Goal: Task Accomplishment & Management: Use online tool/utility

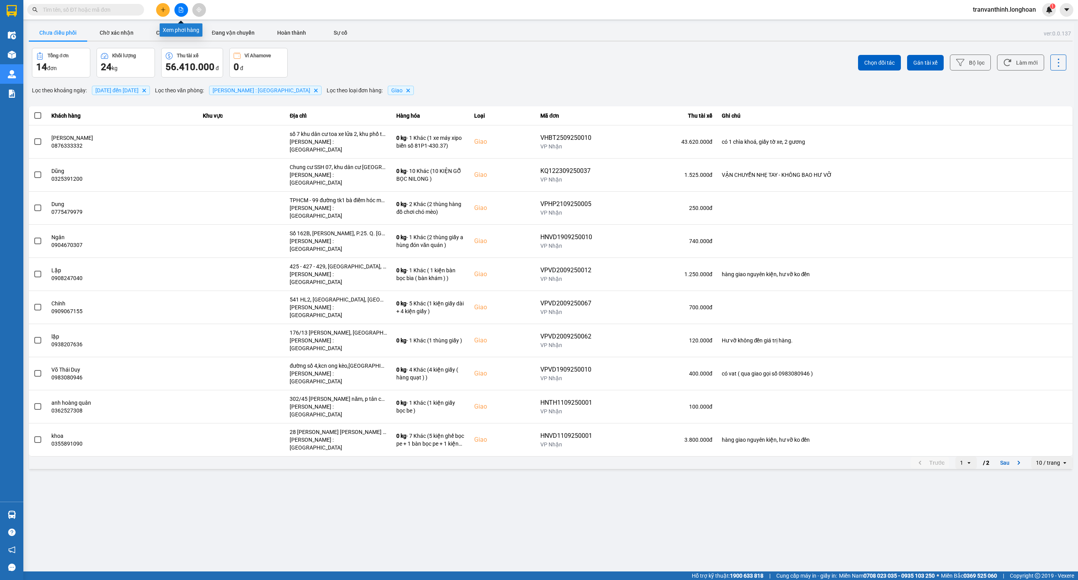
click at [182, 11] on icon "file-add" at bounding box center [180, 9] width 5 height 5
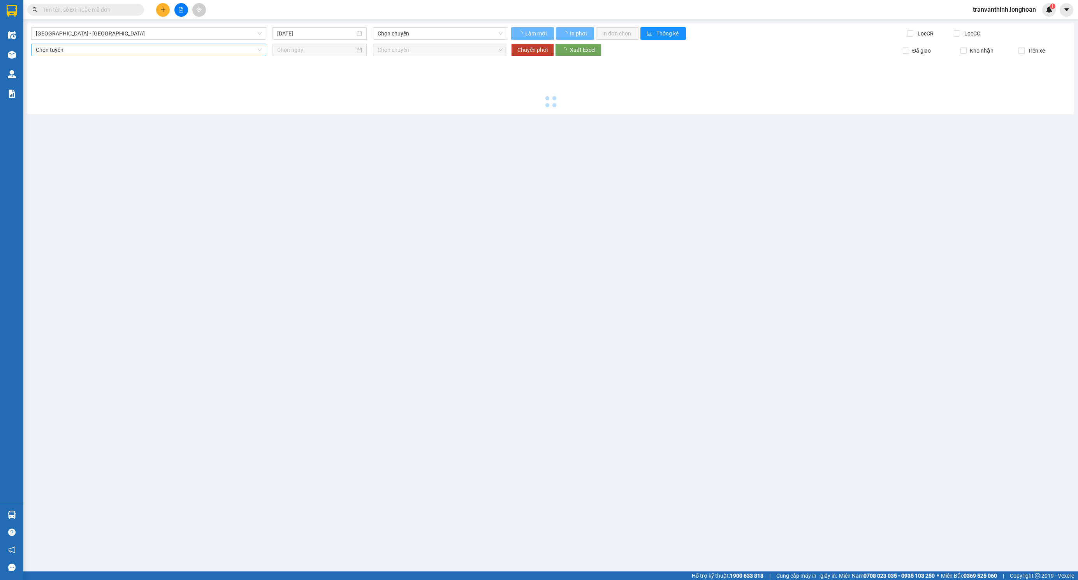
type input "12/10/2025"
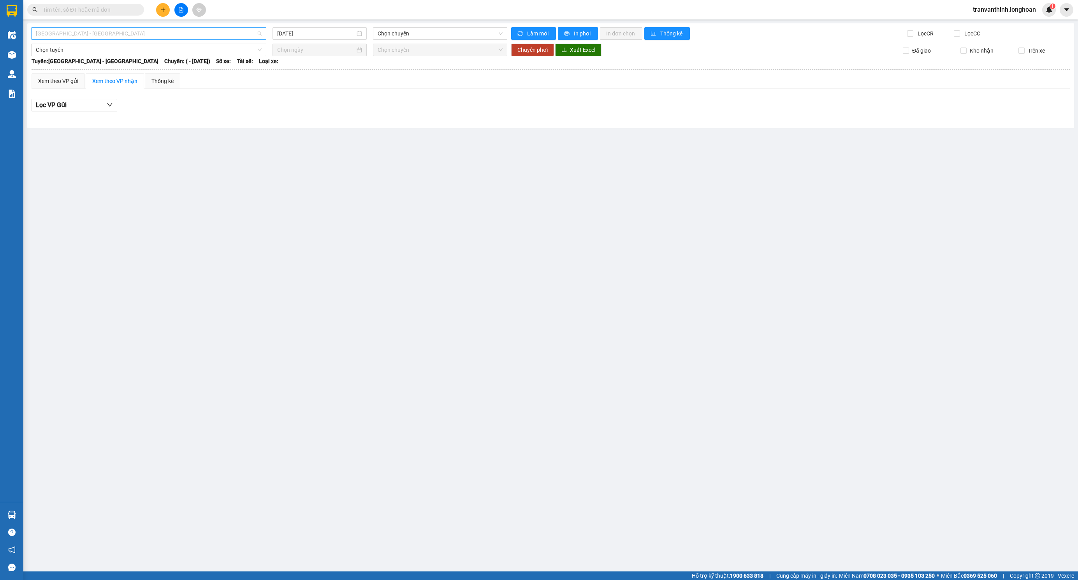
click at [138, 35] on span "Hải Phòng - Hà Nội" at bounding box center [149, 34] width 226 height 12
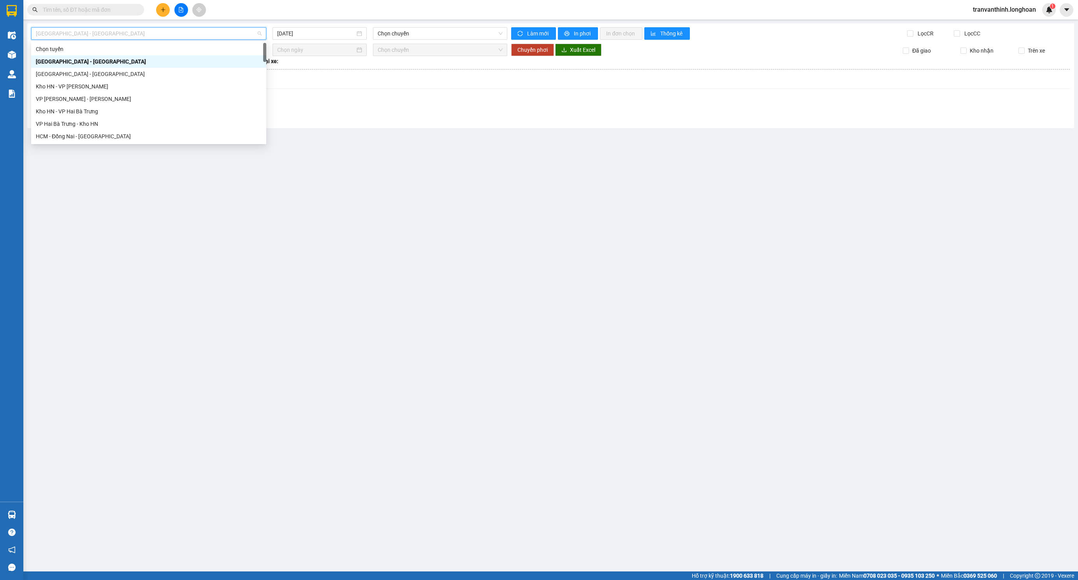
type input "b"
type input "ct"
click at [87, 91] on div "Kho HCM - Kho Cần Thơ" at bounding box center [148, 86] width 235 height 12
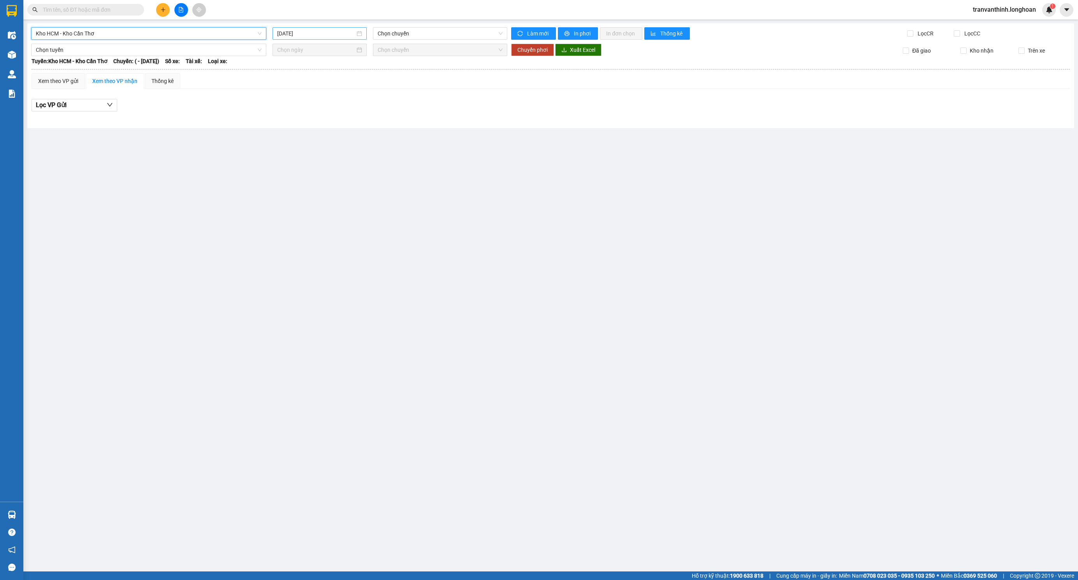
click at [340, 31] on input "12/10/2025" at bounding box center [316, 33] width 78 height 9
click at [370, 90] on div "11" at bounding box center [368, 90] width 9 height 9
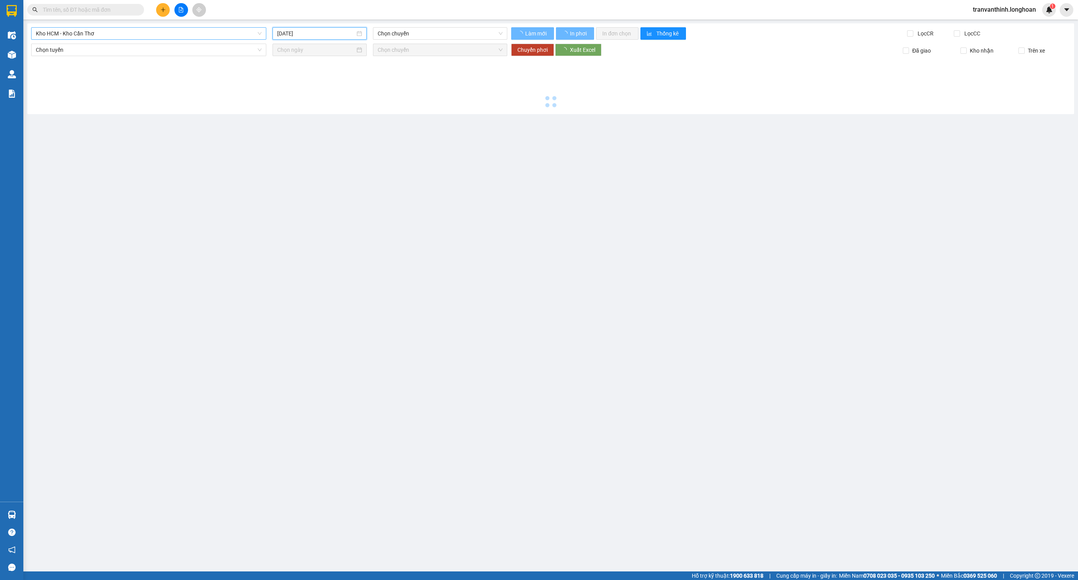
type input "11/10/2025"
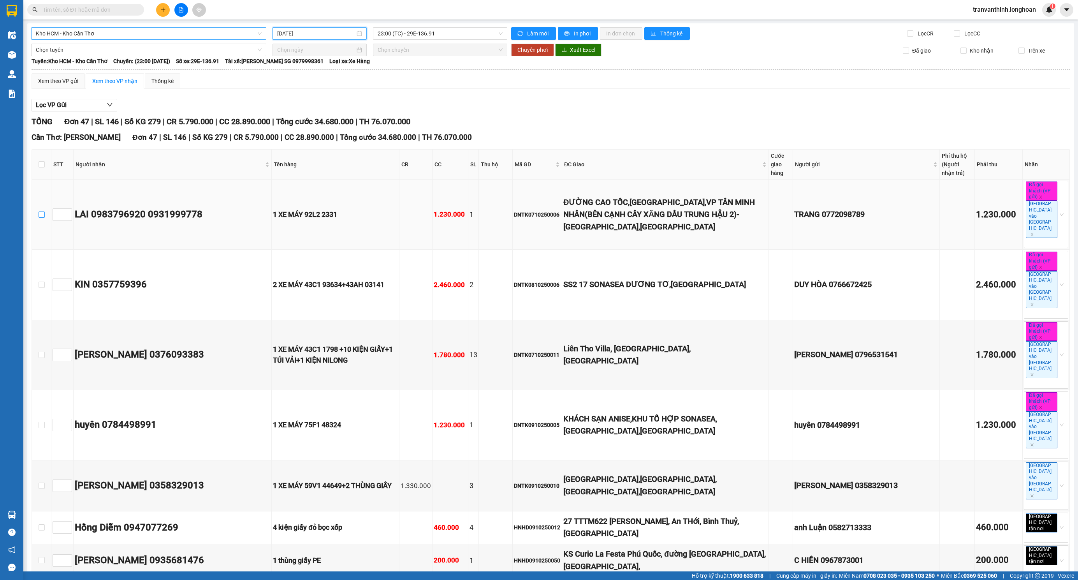
click at [42, 211] on input "checkbox" at bounding box center [42, 214] width 6 height 6
checkbox input "true"
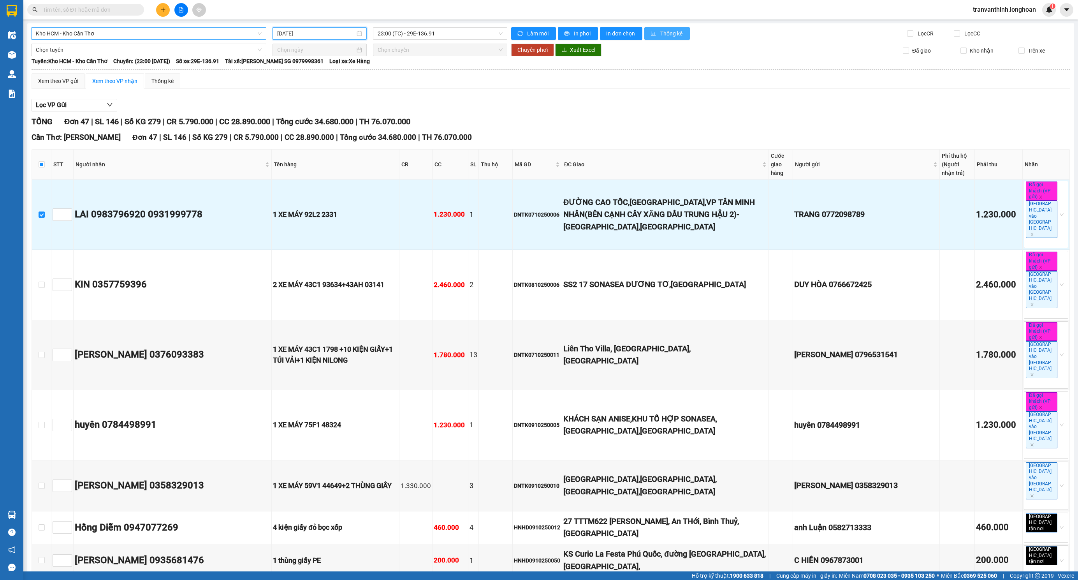
scroll to position [414, 0]
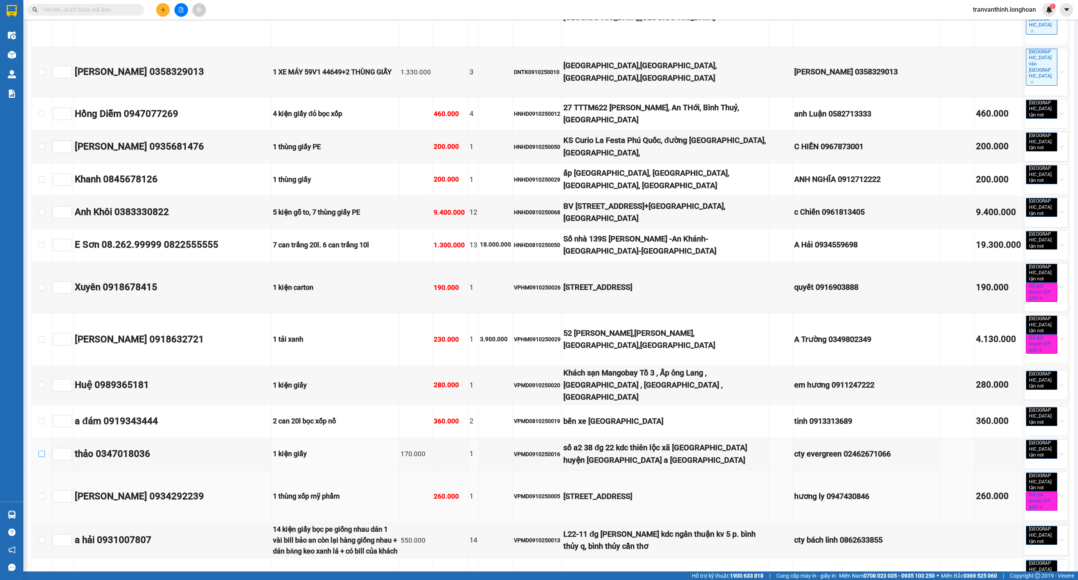
click at [41, 451] on input "checkbox" at bounding box center [42, 454] width 6 height 6
checkbox input "true"
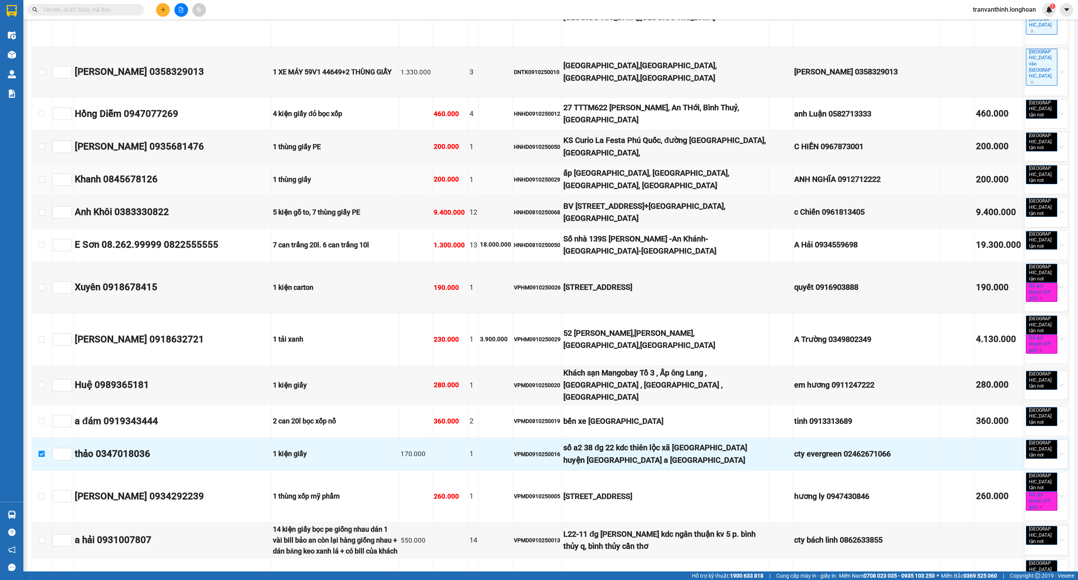
scroll to position [891, 0]
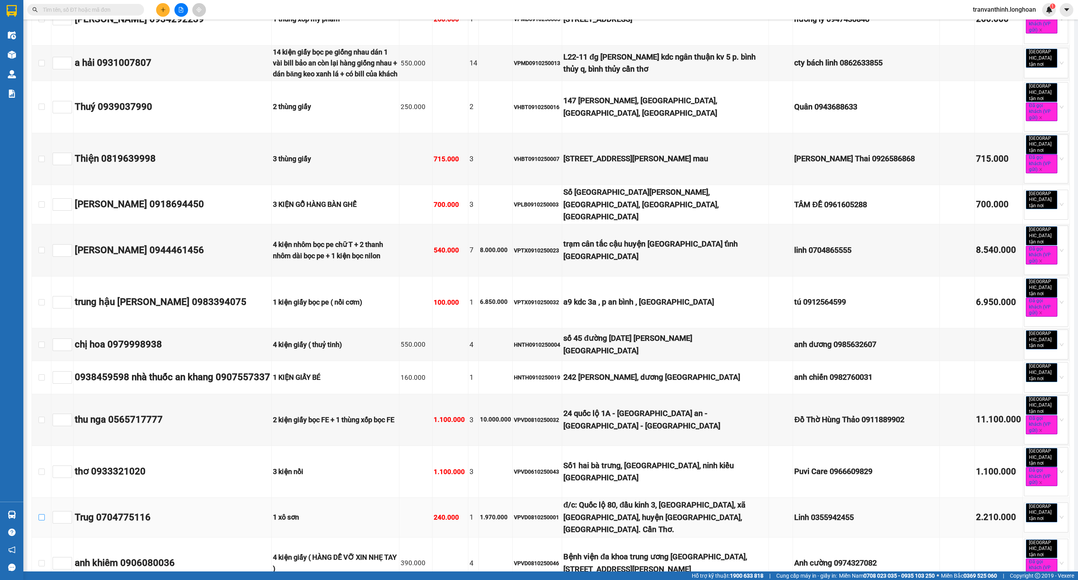
drag, startPoint x: 42, startPoint y: 284, endPoint x: 125, endPoint y: 281, distance: 83.4
click at [44, 514] on input "checkbox" at bounding box center [42, 517] width 6 height 6
checkbox input "true"
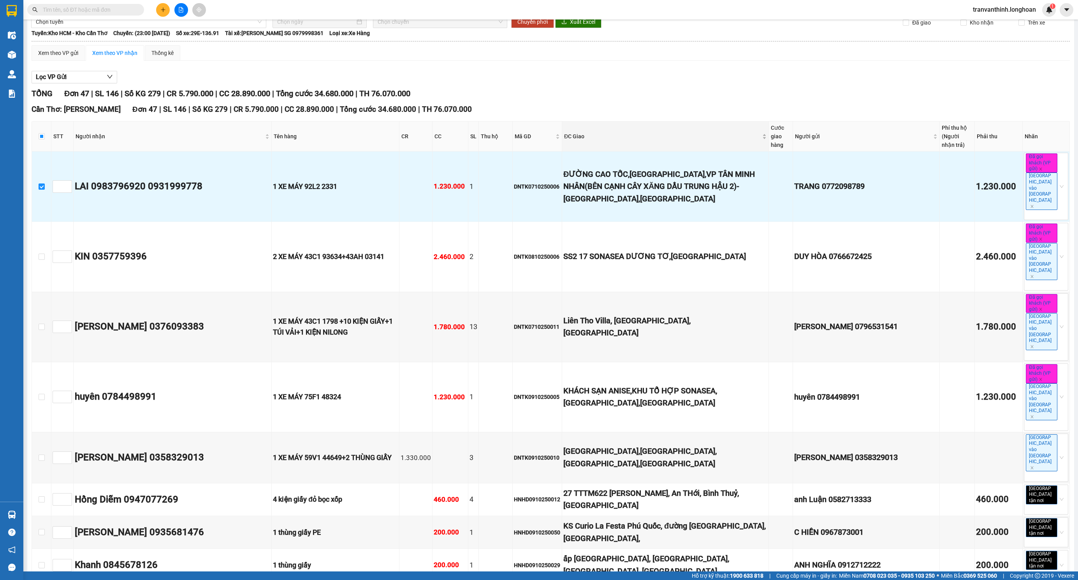
scroll to position [0, 0]
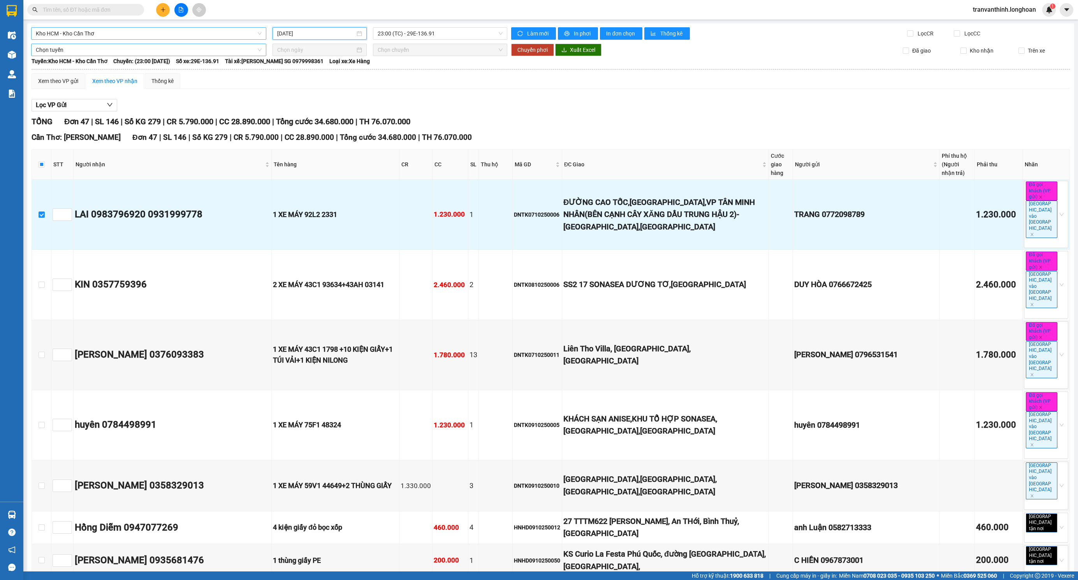
click at [105, 53] on span "Chọn tuyến" at bounding box center [149, 50] width 226 height 12
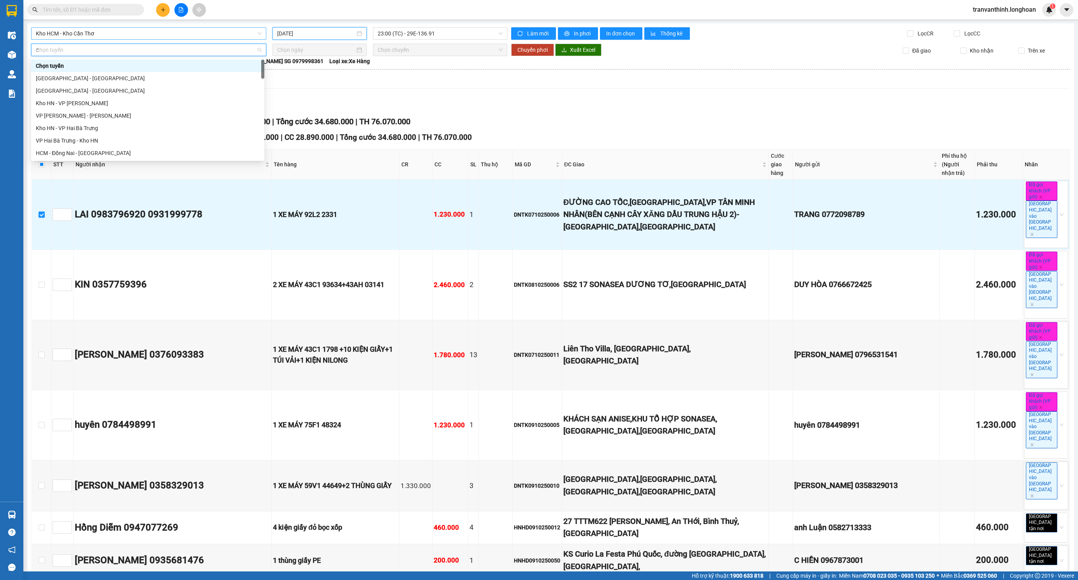
type input "ct"
click at [88, 104] on div "Kho HCM - Kho Cần Thơ" at bounding box center [148, 103] width 224 height 9
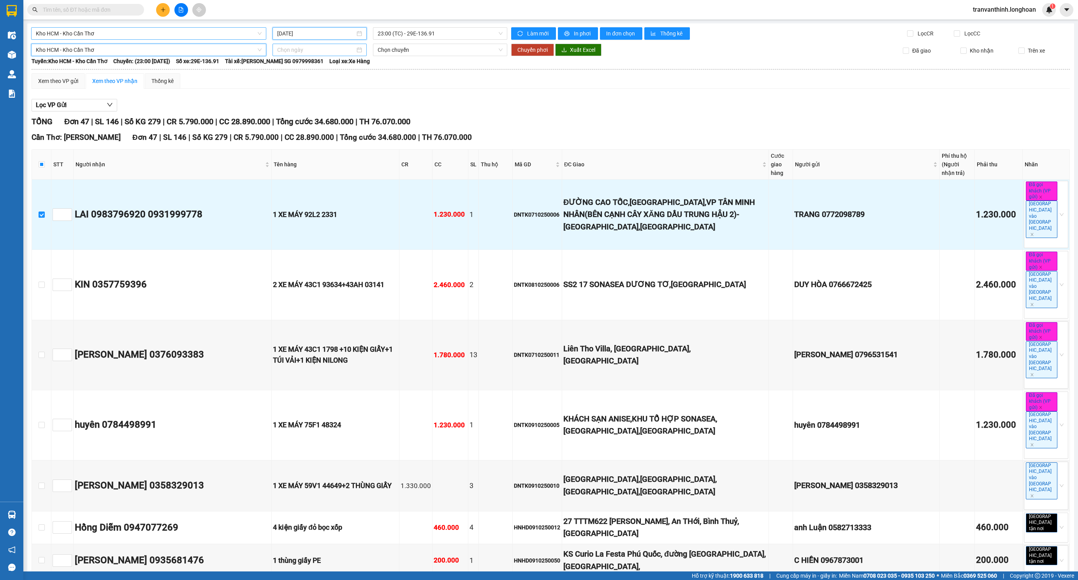
click at [319, 50] on input at bounding box center [316, 50] width 78 height 9
type input "[DATE]"
click at [284, 119] on div "12" at bounding box center [281, 118] width 9 height 9
type input "[DATE]"
click at [435, 50] on span "Chọn chuyến" at bounding box center [440, 50] width 125 height 12
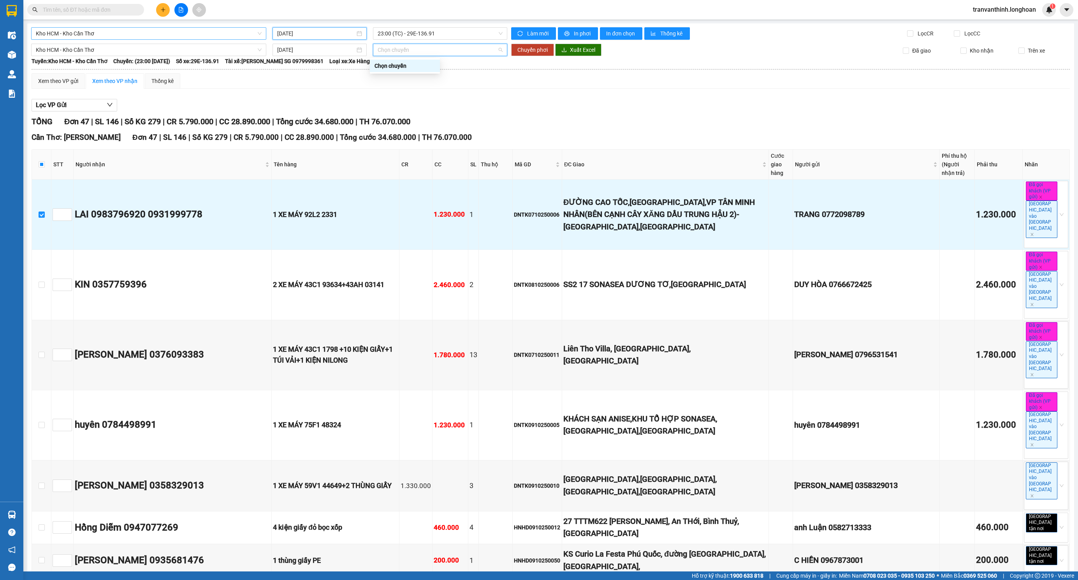
click at [409, 69] on div "Chọn chuyến" at bounding box center [405, 66] width 61 height 9
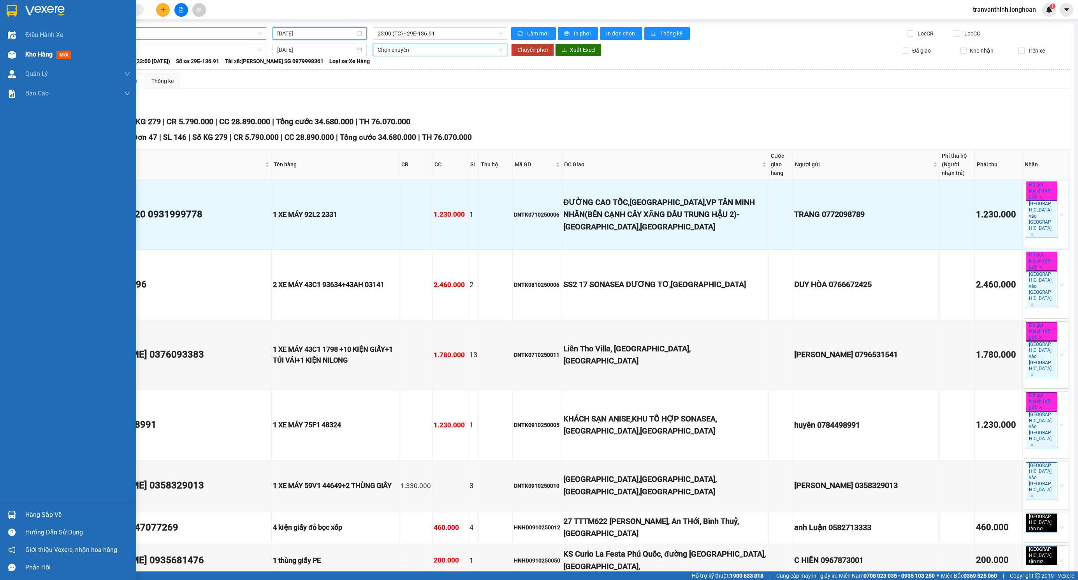
click at [18, 55] on div at bounding box center [12, 55] width 14 height 14
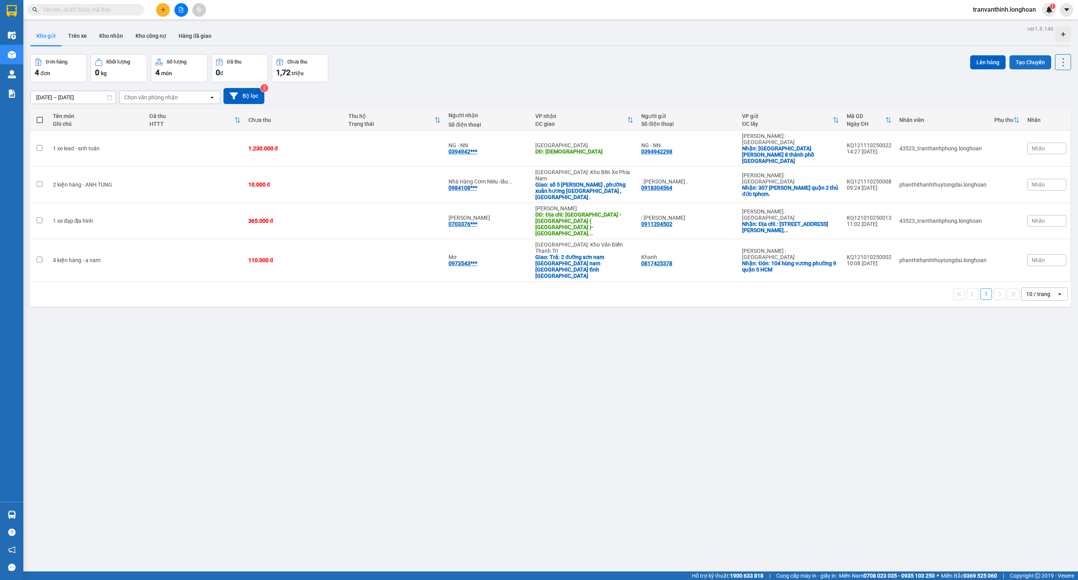
click at [1022, 61] on button "Tạo Chuyến" at bounding box center [1031, 62] width 42 height 14
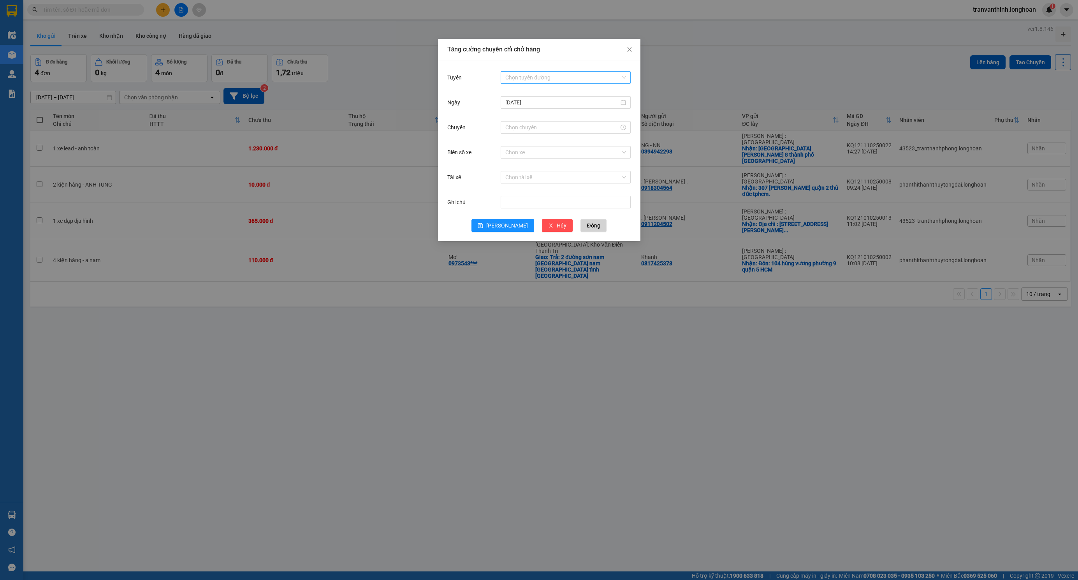
click at [540, 78] on input "Tuyến" at bounding box center [563, 78] width 115 height 12
click at [551, 172] on div "Kho HCM - Kho Cần Thơ" at bounding box center [566, 171] width 121 height 9
click at [528, 103] on input "[DATE]" at bounding box center [563, 102] width 114 height 9
type input "[DATE]"
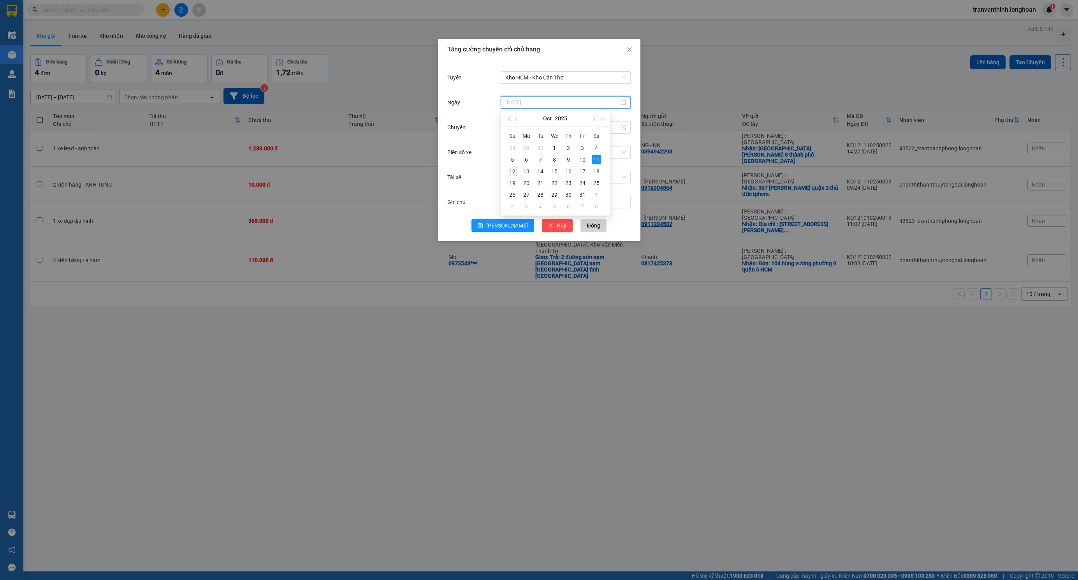
click at [515, 169] on div "12" at bounding box center [512, 171] width 9 height 9
click at [530, 129] on input "Chuyến" at bounding box center [563, 127] width 114 height 9
click at [507, 145] on div "23" at bounding box center [512, 142] width 22 height 11
type input "23:00"
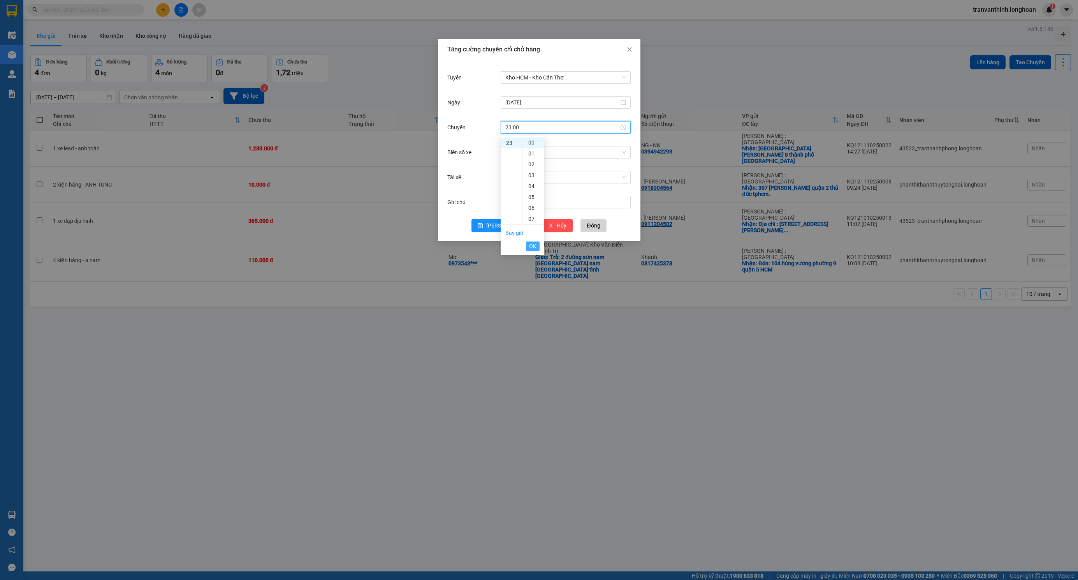
click at [534, 247] on span "OK" at bounding box center [532, 246] width 7 height 9
click at [518, 154] on input "Biển số xe" at bounding box center [563, 152] width 115 height 12
type input "136"
click at [519, 166] on div "29E-136.91" at bounding box center [566, 167] width 121 height 9
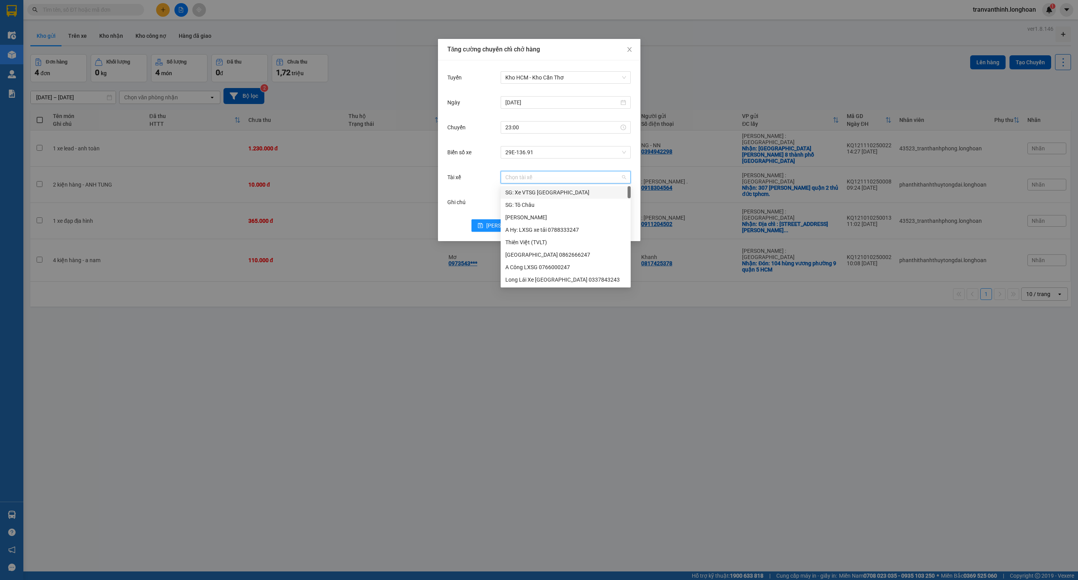
click at [511, 178] on input "Tài xế" at bounding box center [563, 177] width 115 height 12
type input "lan"
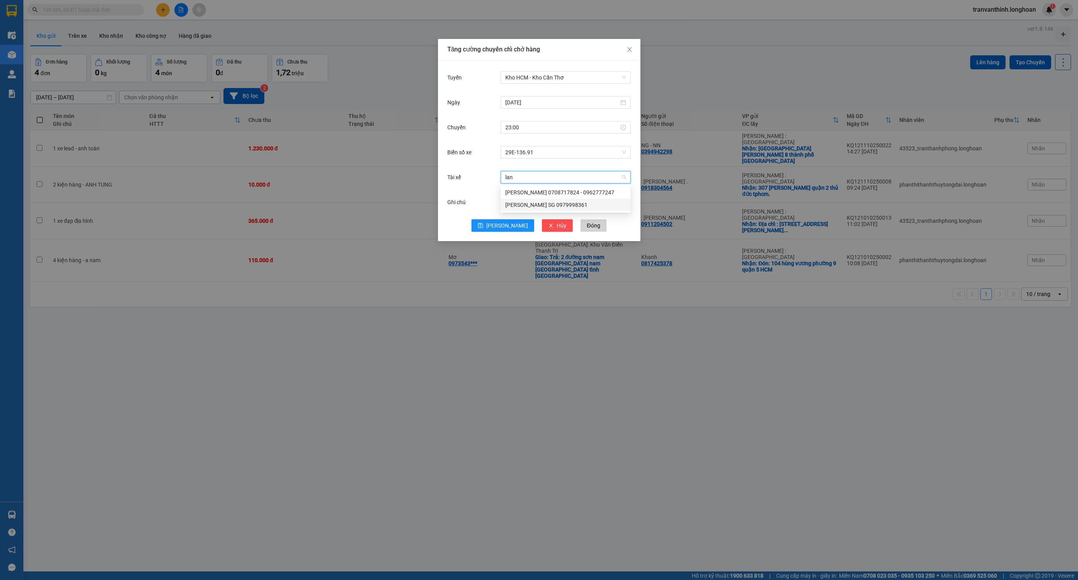
click at [532, 204] on div "[PERSON_NAME] SG 0979998361" at bounding box center [566, 205] width 121 height 9
click at [505, 228] on span "[PERSON_NAME]" at bounding box center [507, 225] width 42 height 9
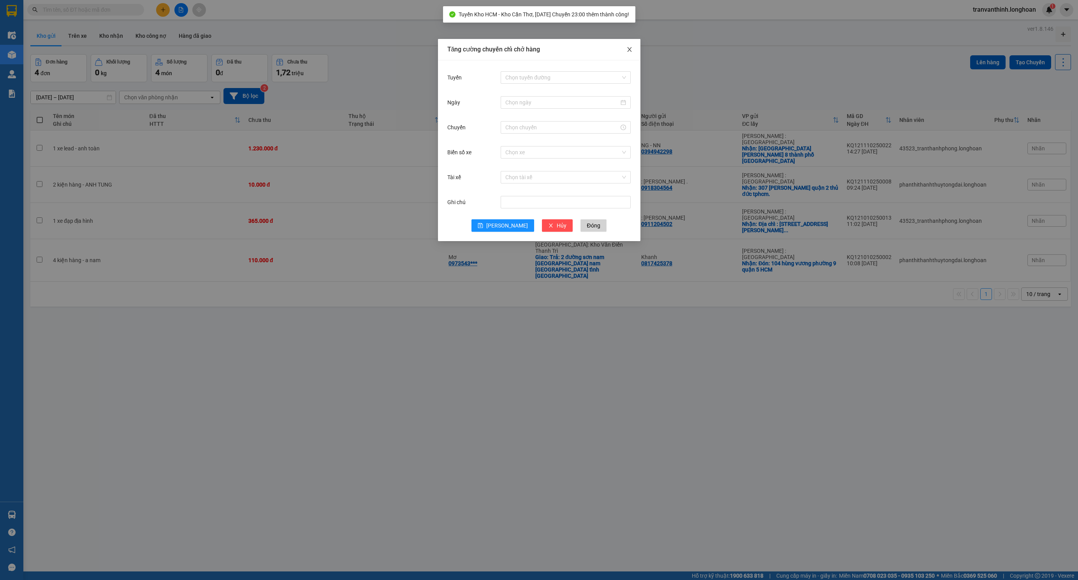
click at [627, 48] on icon "close" at bounding box center [630, 49] width 6 height 6
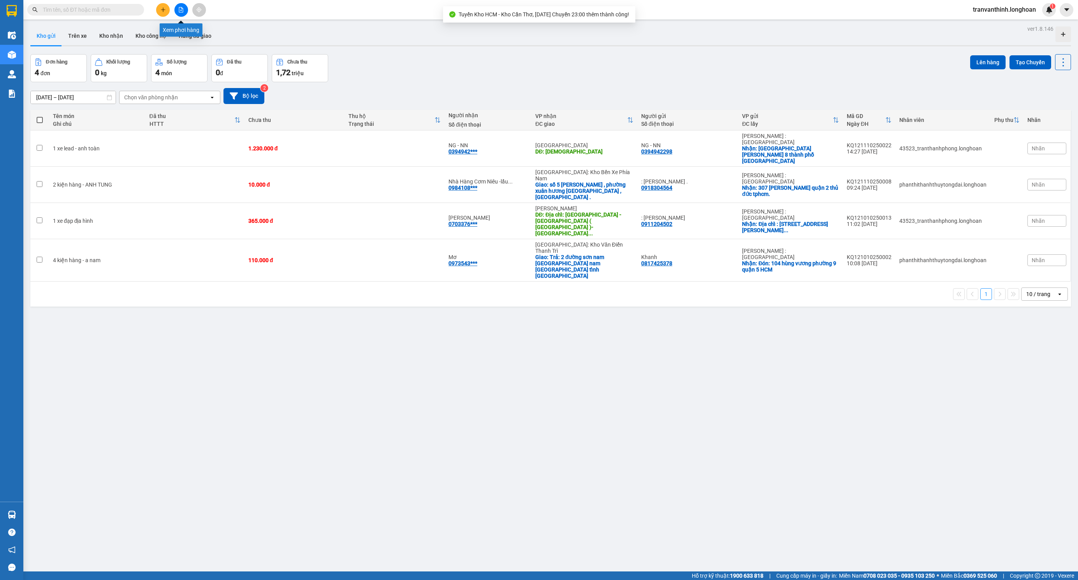
click at [180, 11] on icon "file-add" at bounding box center [180, 9] width 5 height 5
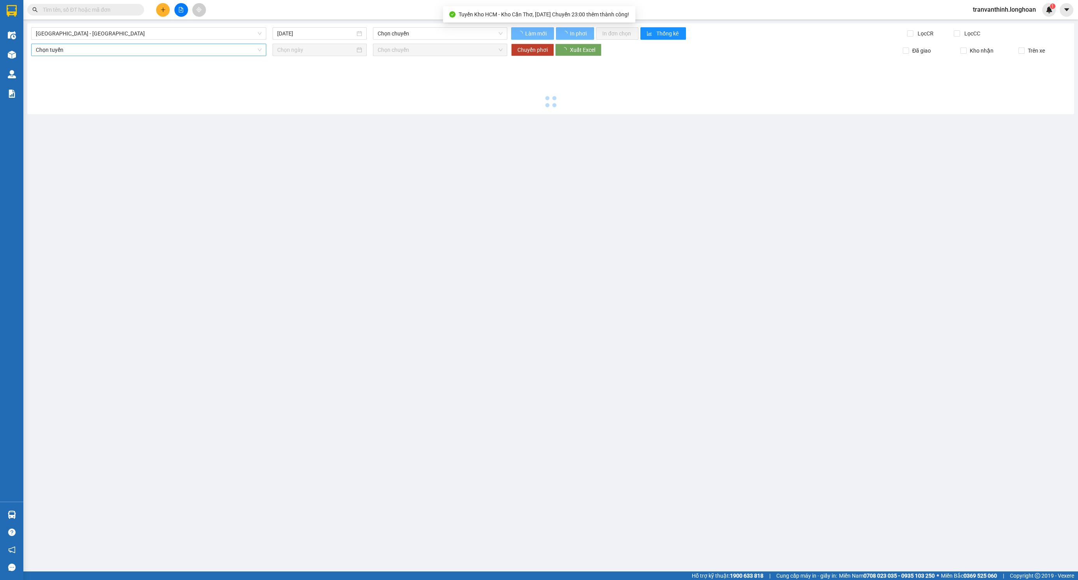
type input "[DATE]"
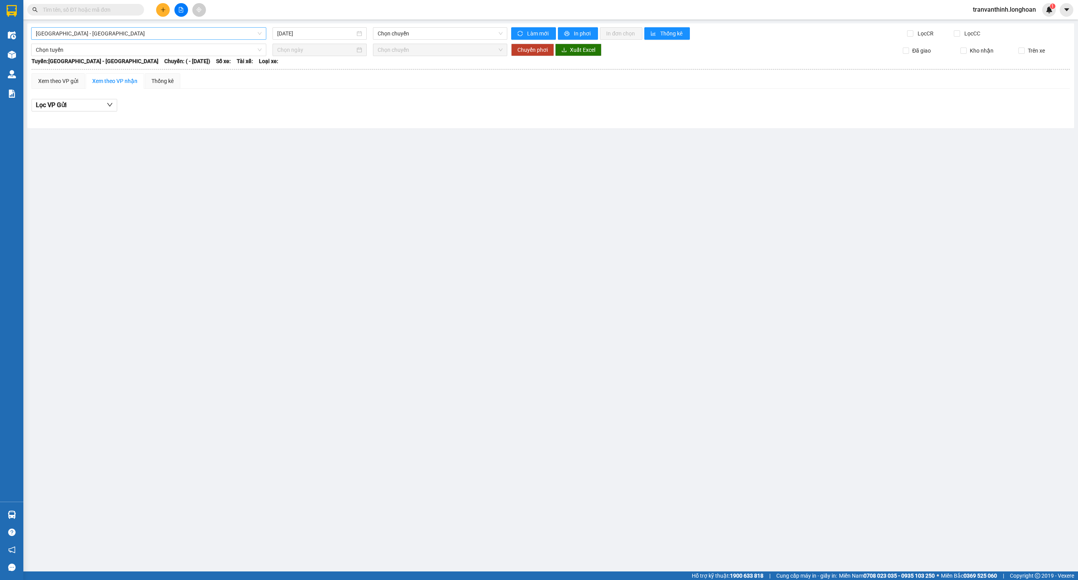
click at [116, 35] on span "[GEOGRAPHIC_DATA] - [GEOGRAPHIC_DATA]" at bounding box center [149, 34] width 226 height 12
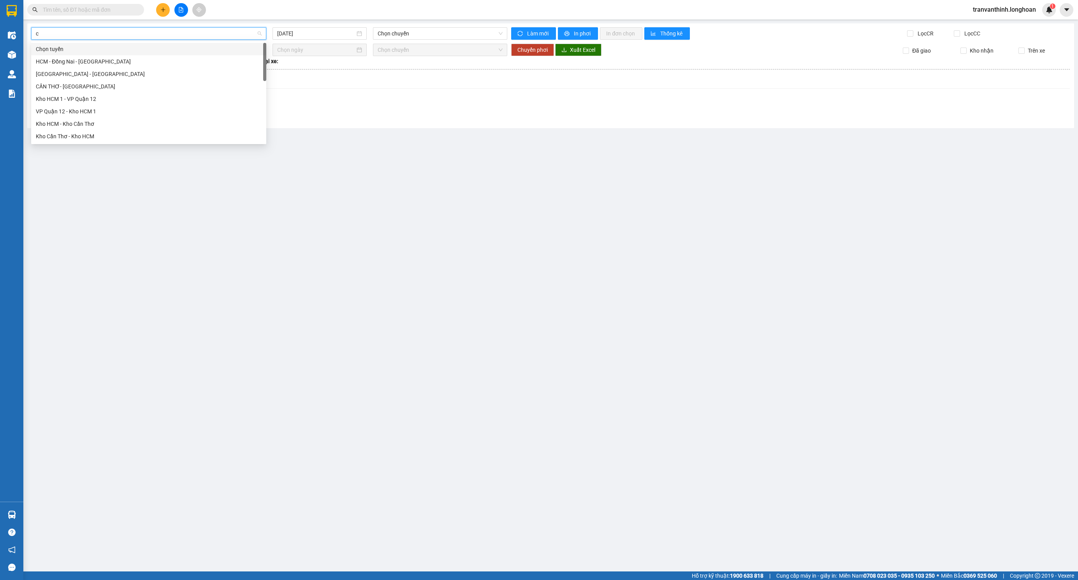
type input "ct"
click at [85, 89] on div "Kho HCM - Kho Cần Thơ" at bounding box center [149, 86] width 226 height 9
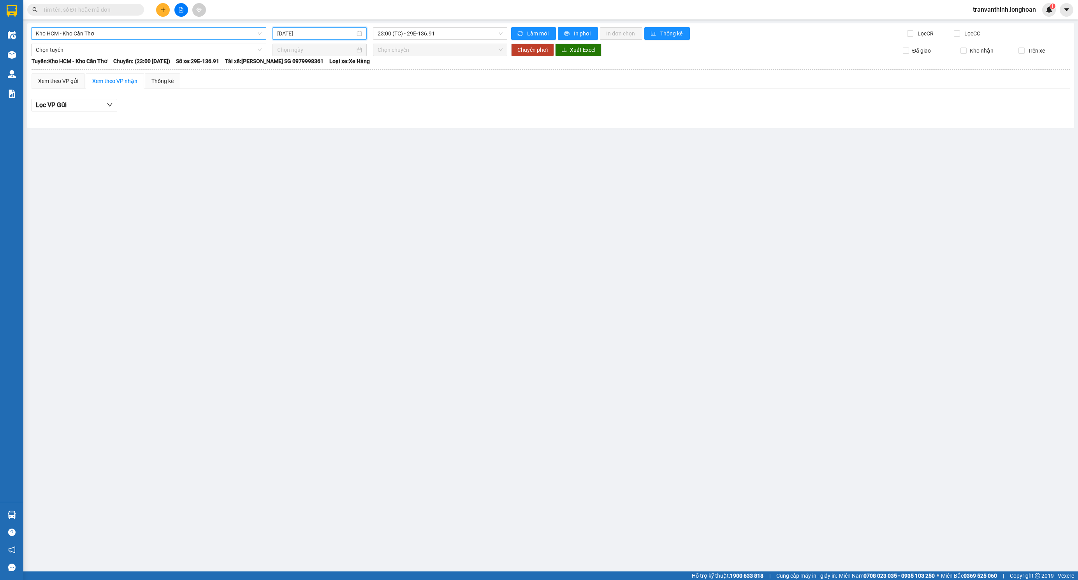
click at [310, 32] on input "[DATE]" at bounding box center [316, 33] width 78 height 9
click at [368, 91] on div "11" at bounding box center [368, 90] width 9 height 9
type input "[DATE]"
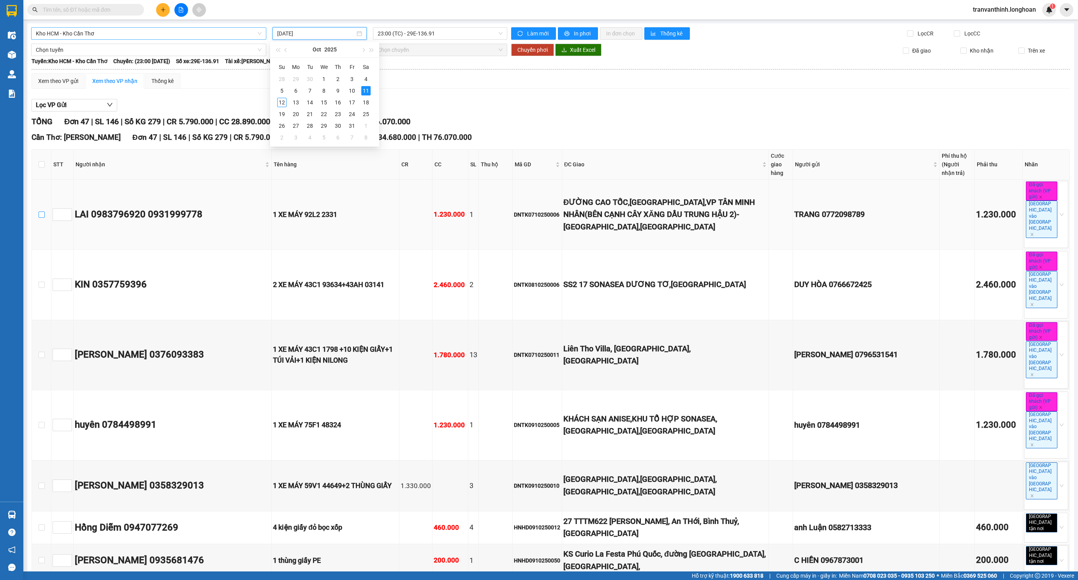
click at [42, 211] on input "checkbox" at bounding box center [42, 214] width 6 height 6
checkbox input "true"
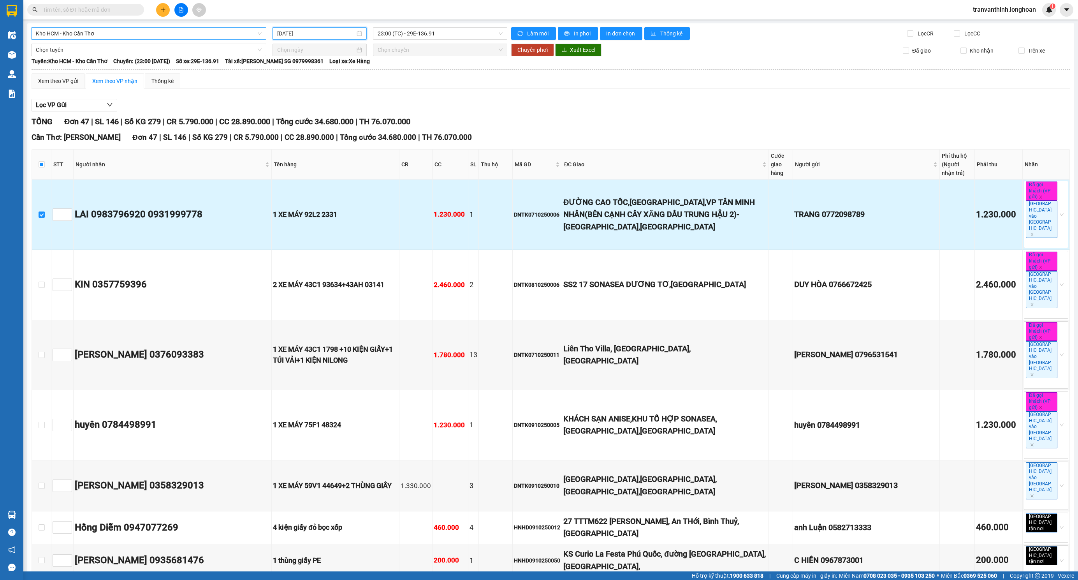
scroll to position [450, 0]
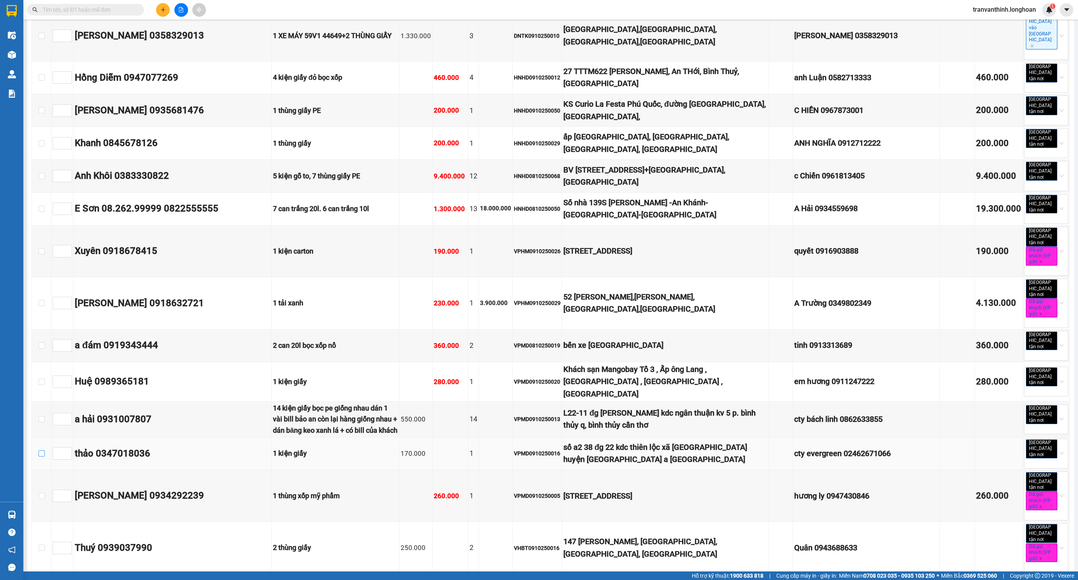
click at [41, 450] on input "checkbox" at bounding box center [42, 453] width 6 height 6
checkbox input "true"
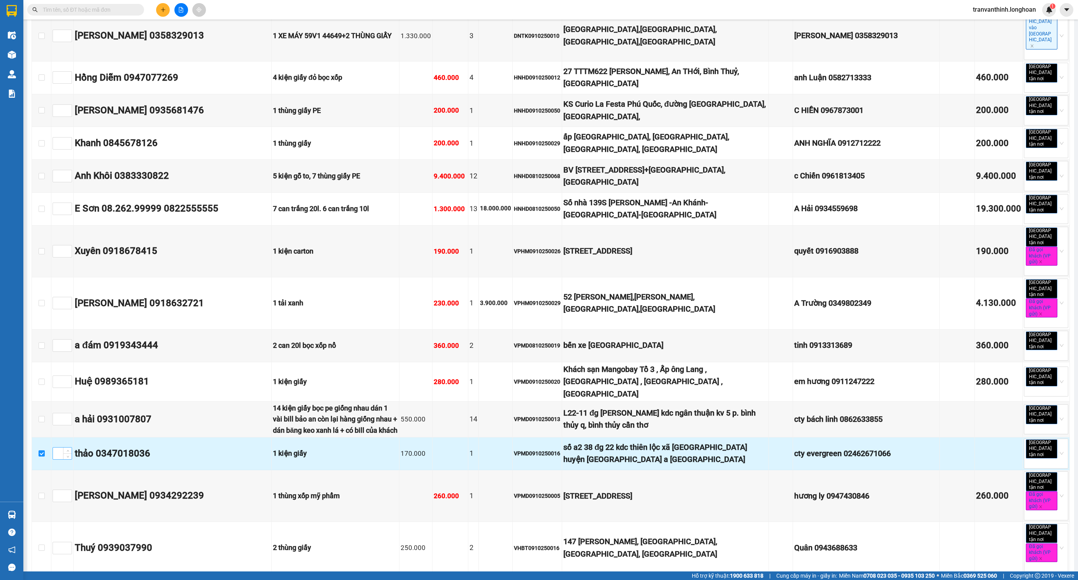
scroll to position [891, 0]
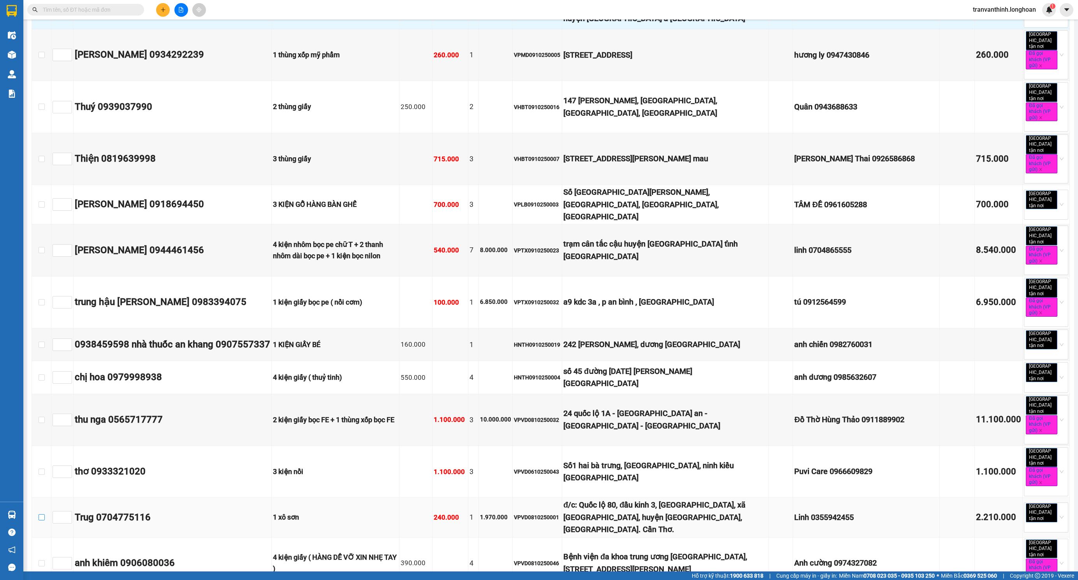
click at [40, 514] on input "checkbox" at bounding box center [42, 517] width 6 height 6
checkbox input "true"
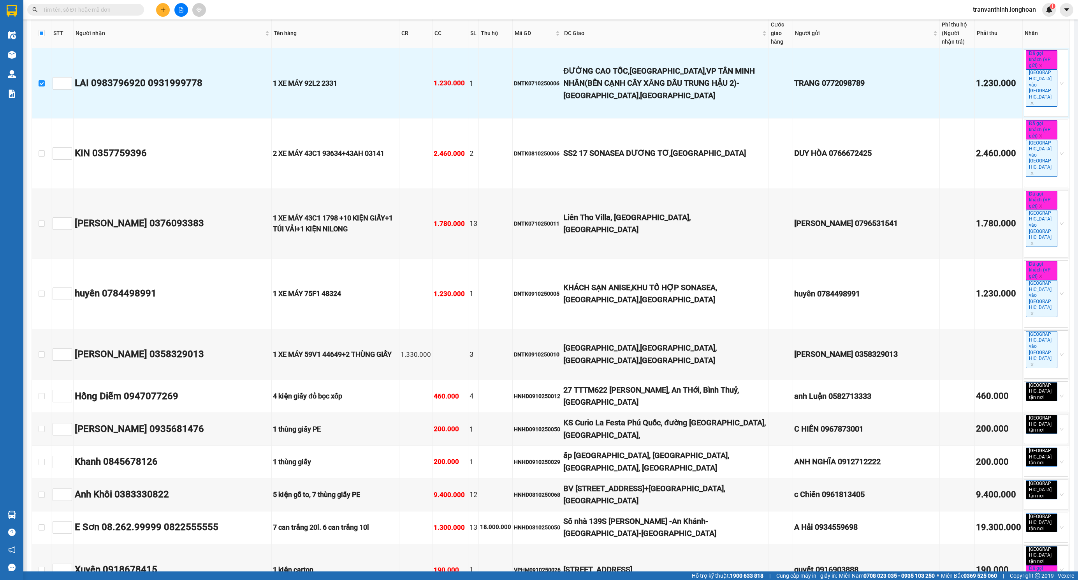
scroll to position [0, 0]
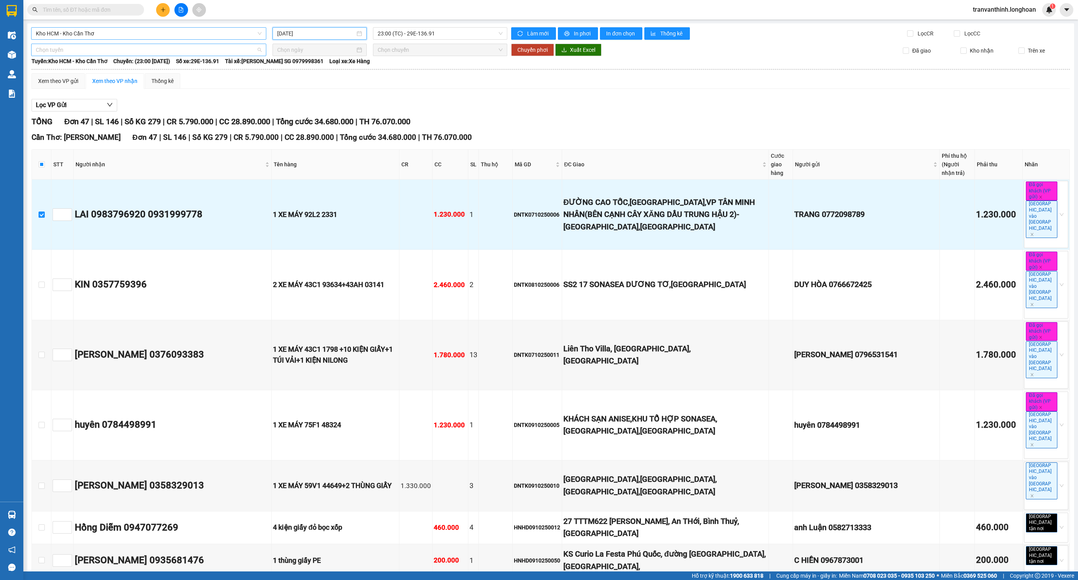
drag, startPoint x: 220, startPoint y: 51, endPoint x: 213, endPoint y: 56, distance: 8.8
click at [220, 51] on span "Chọn tuyến" at bounding box center [149, 50] width 226 height 12
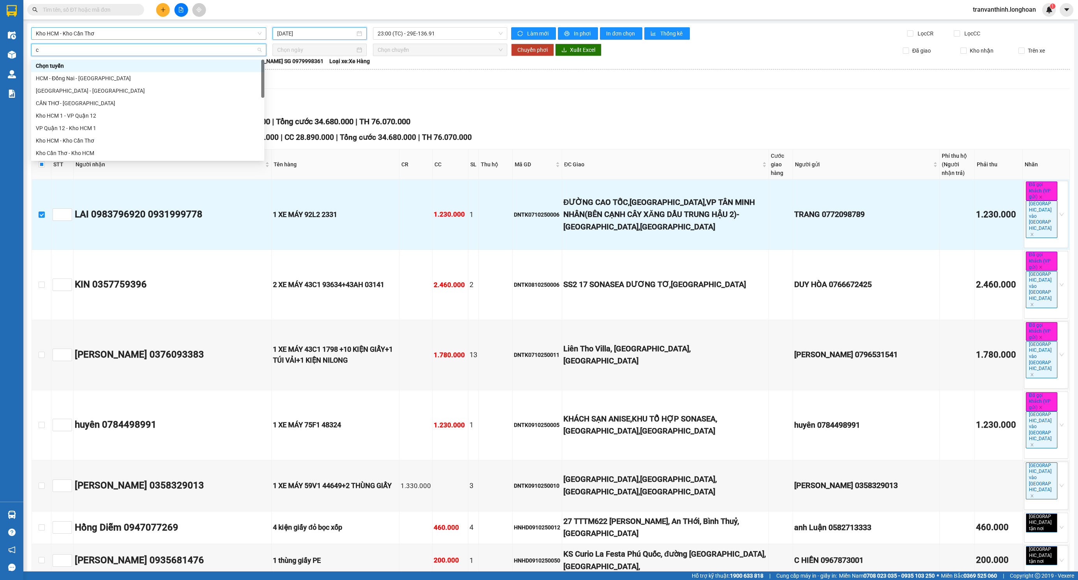
type input "ct"
click at [87, 102] on div "Kho HCM - Kho Cần Thơ" at bounding box center [148, 103] width 224 height 9
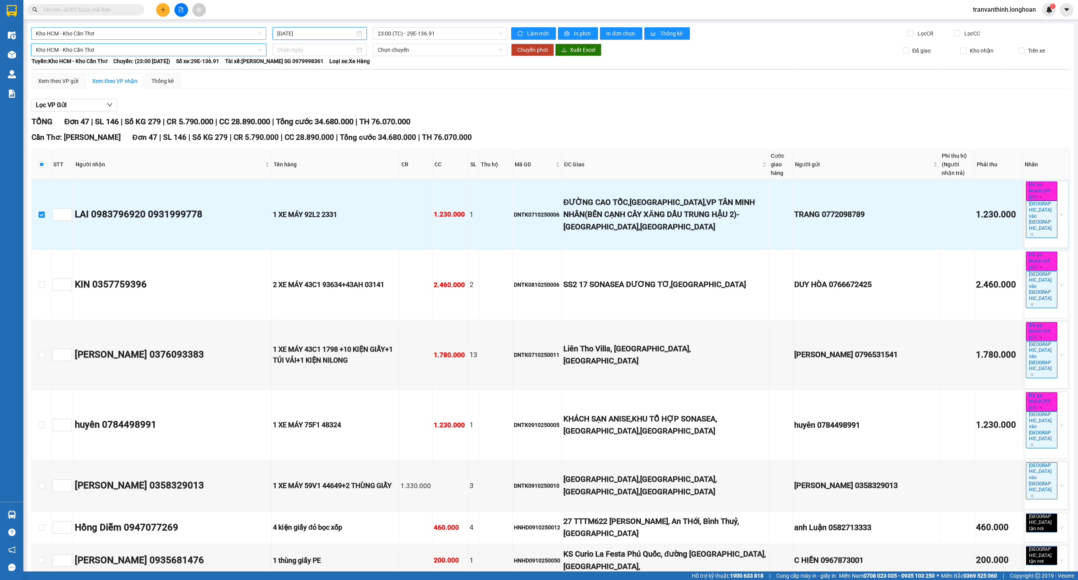
click at [312, 58] on span "Tài xế: HOÀNG LÂN SG 0979998361" at bounding box center [274, 61] width 99 height 9
click at [310, 49] on input at bounding box center [316, 50] width 78 height 9
type input "[DATE]"
click at [285, 118] on div "12" at bounding box center [281, 118] width 9 height 9
type input "[DATE]"
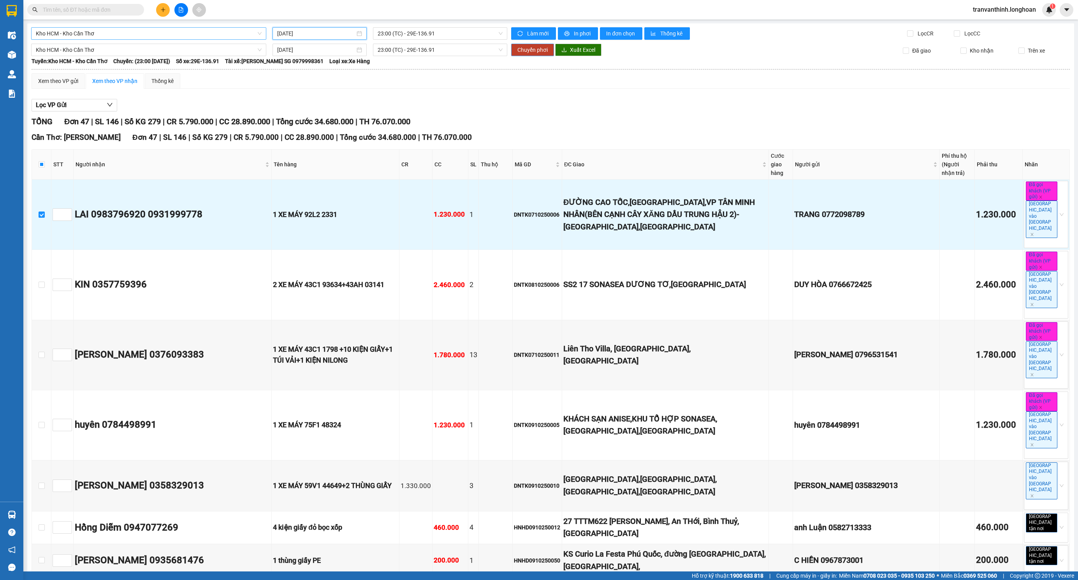
click at [526, 53] on span "Chuyển phơi" at bounding box center [533, 50] width 30 height 9
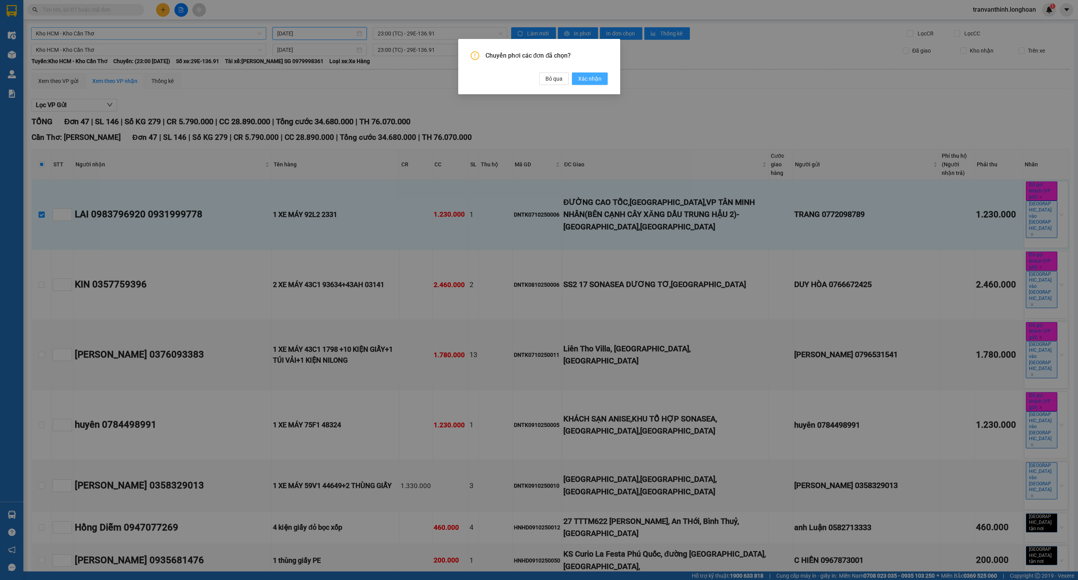
click at [601, 74] on span "Xác nhận" at bounding box center [589, 78] width 23 height 9
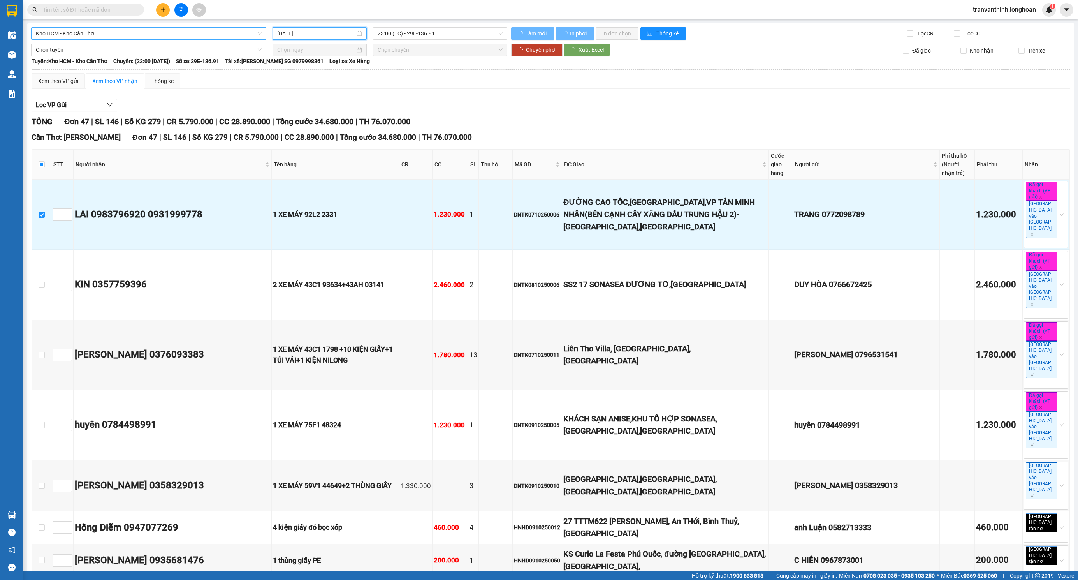
checkbox input "true"
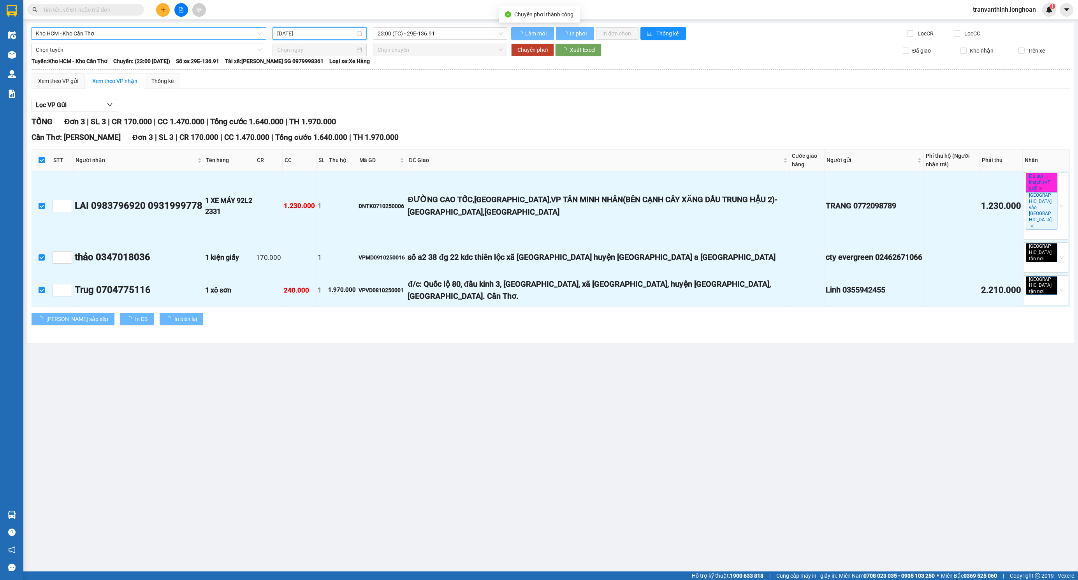
type input "[DATE]"
checkbox input "false"
